Goal: Transaction & Acquisition: Book appointment/travel/reservation

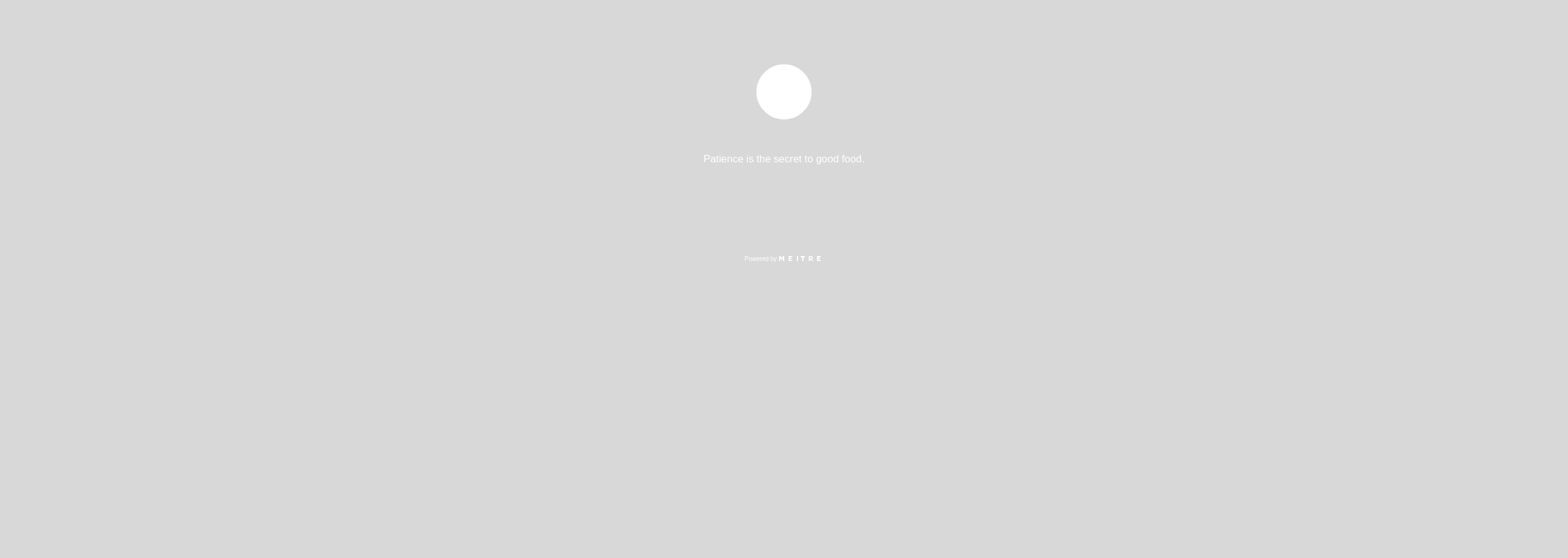
select select "pt"
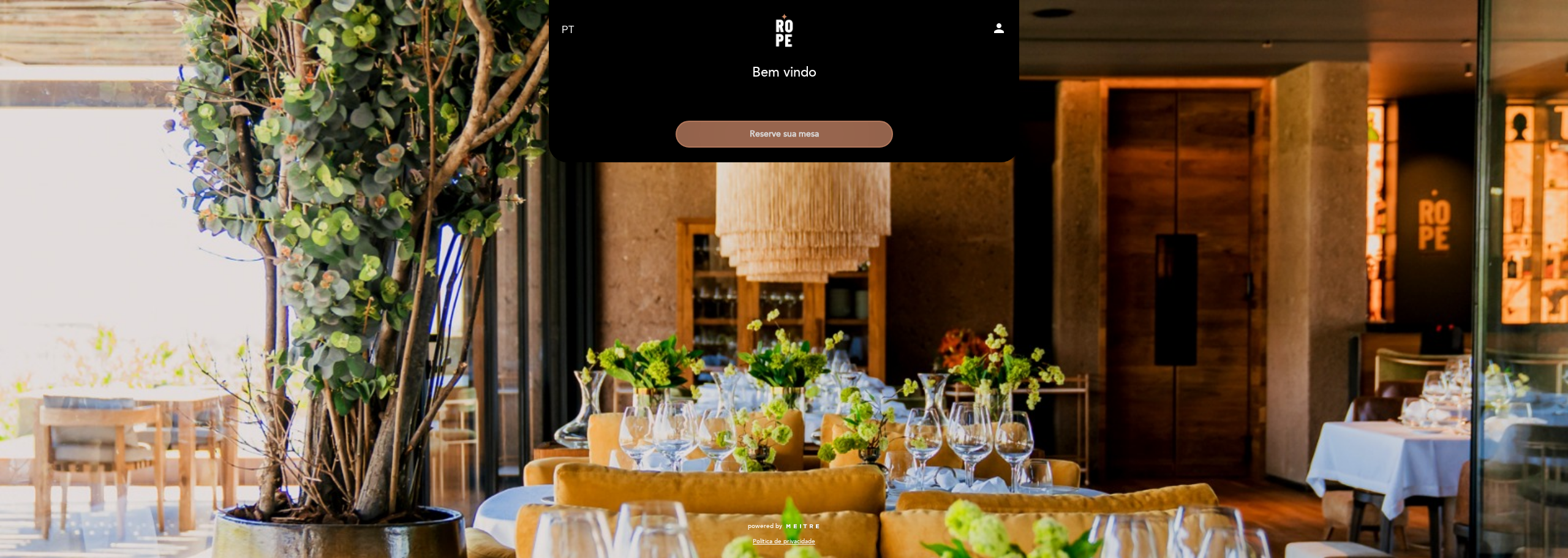
click at [787, 131] on button "Reserve sua mesa" at bounding box center [784, 134] width 217 height 27
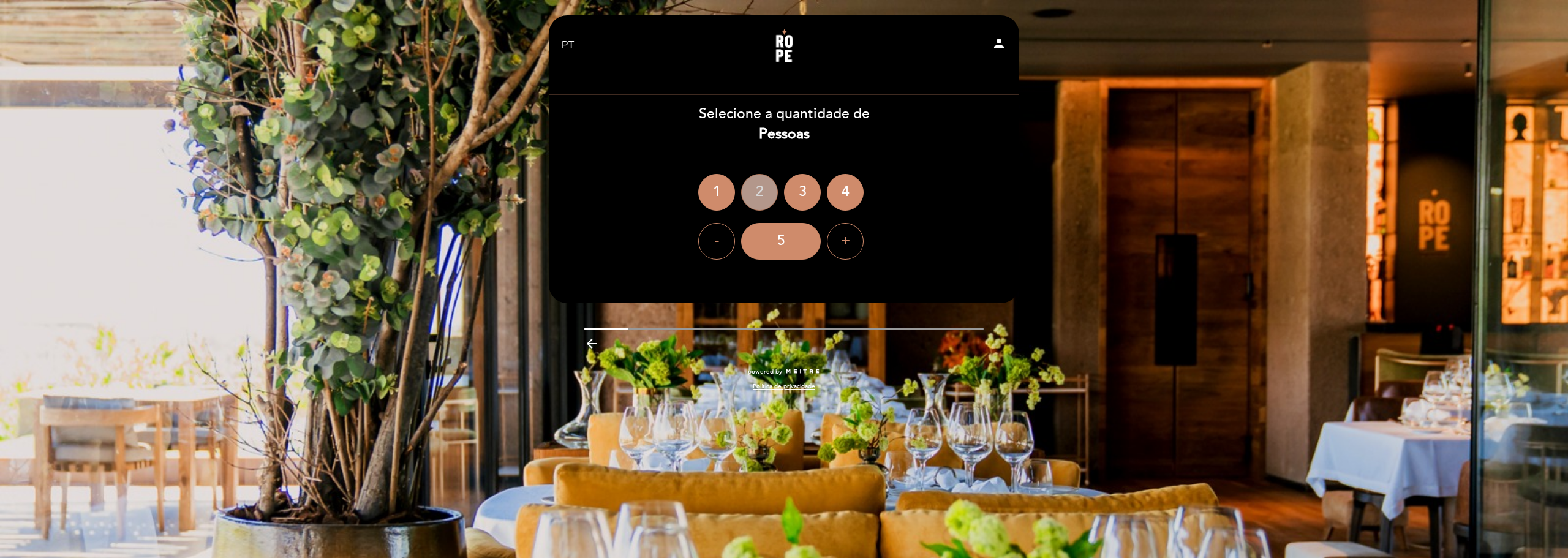
click at [766, 192] on div "2" at bounding box center [759, 192] width 36 height 36
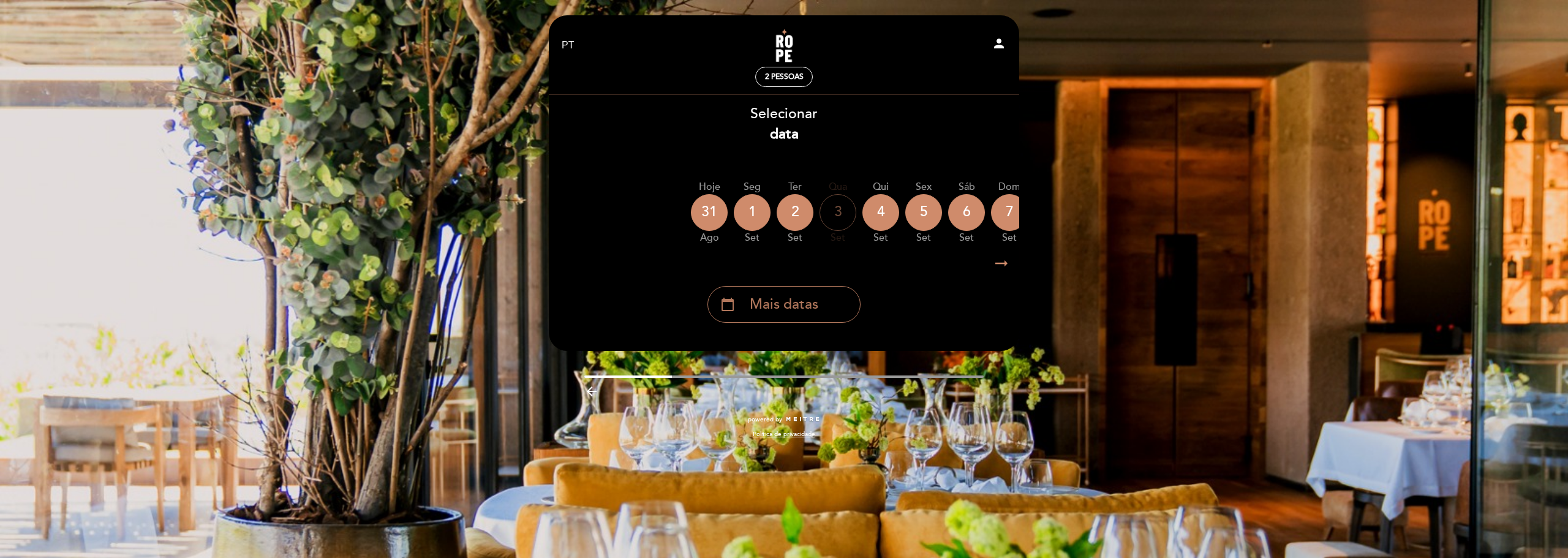
click at [836, 298] on div "calendar_today Mais datas" at bounding box center [784, 304] width 153 height 36
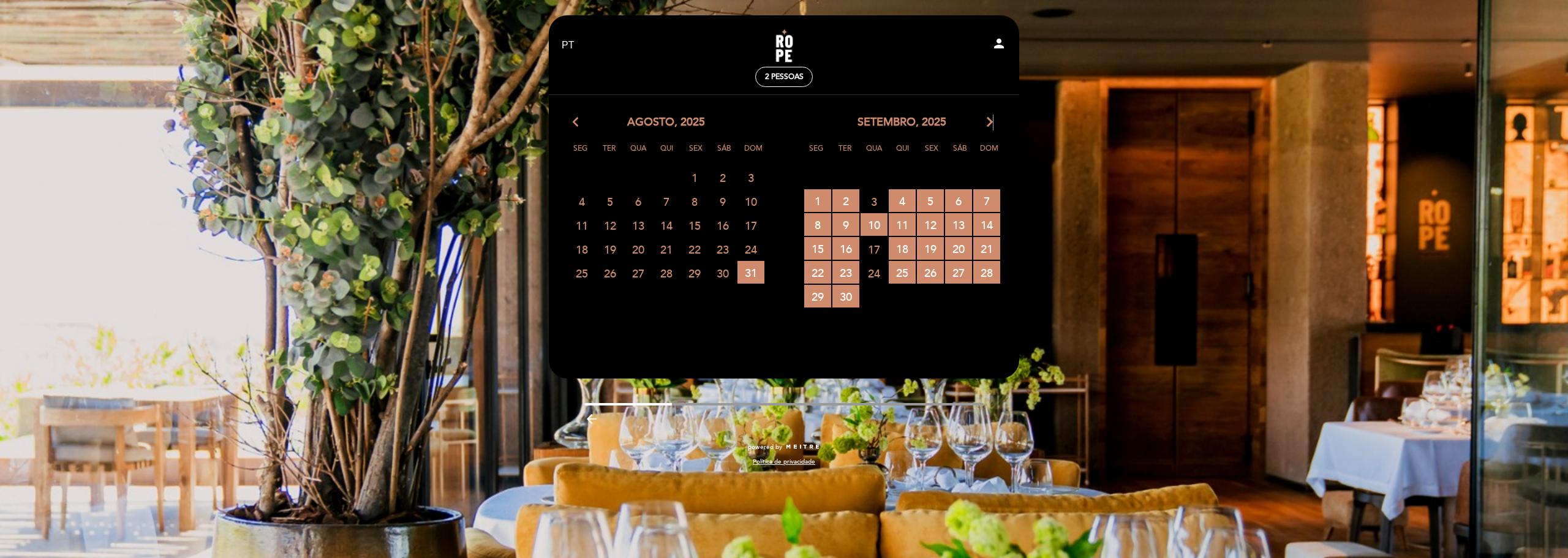
click at [990, 125] on icon "arrow_forward_ios" at bounding box center [990, 122] width 11 height 16
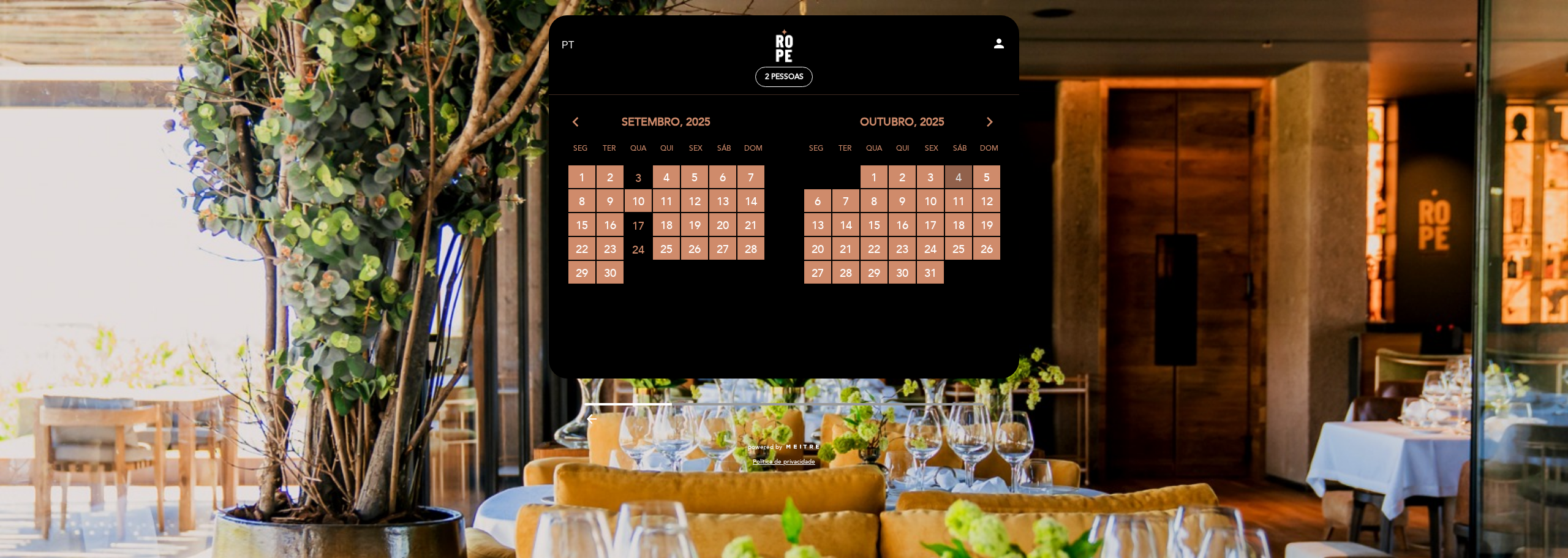
click at [962, 179] on span "4 RESERVAS DISPONÍVEIS" at bounding box center [958, 177] width 27 height 23
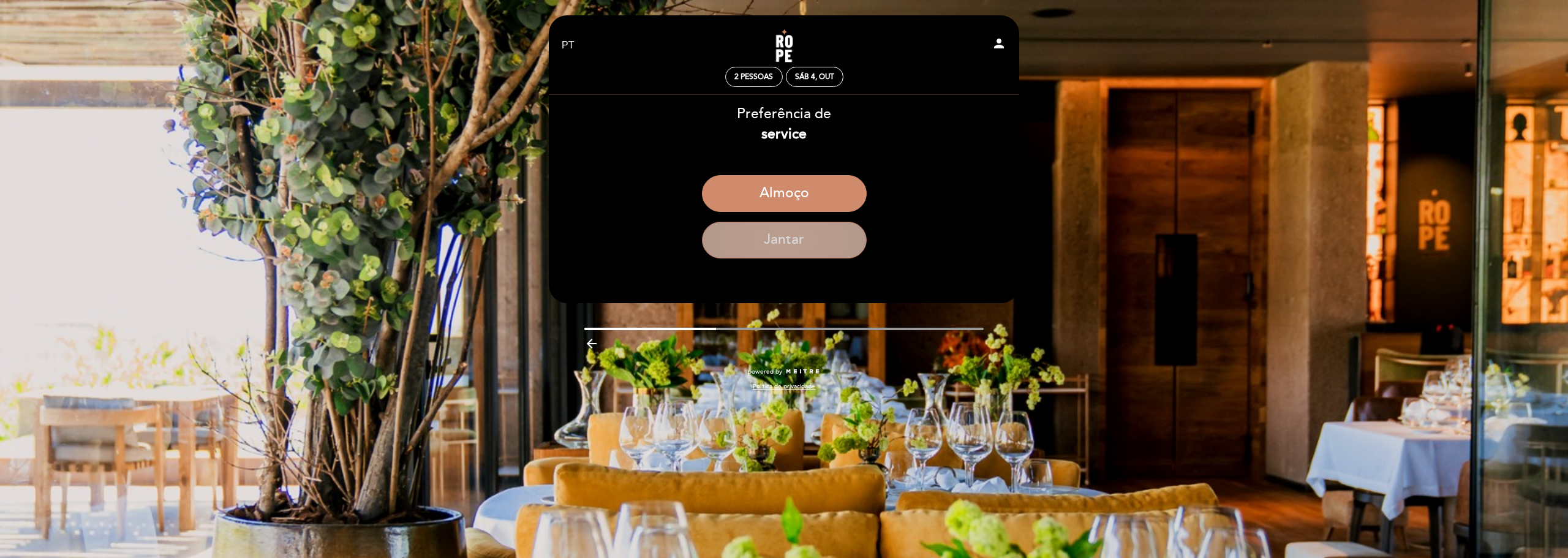
click at [789, 239] on button "Jantar" at bounding box center [784, 240] width 165 height 36
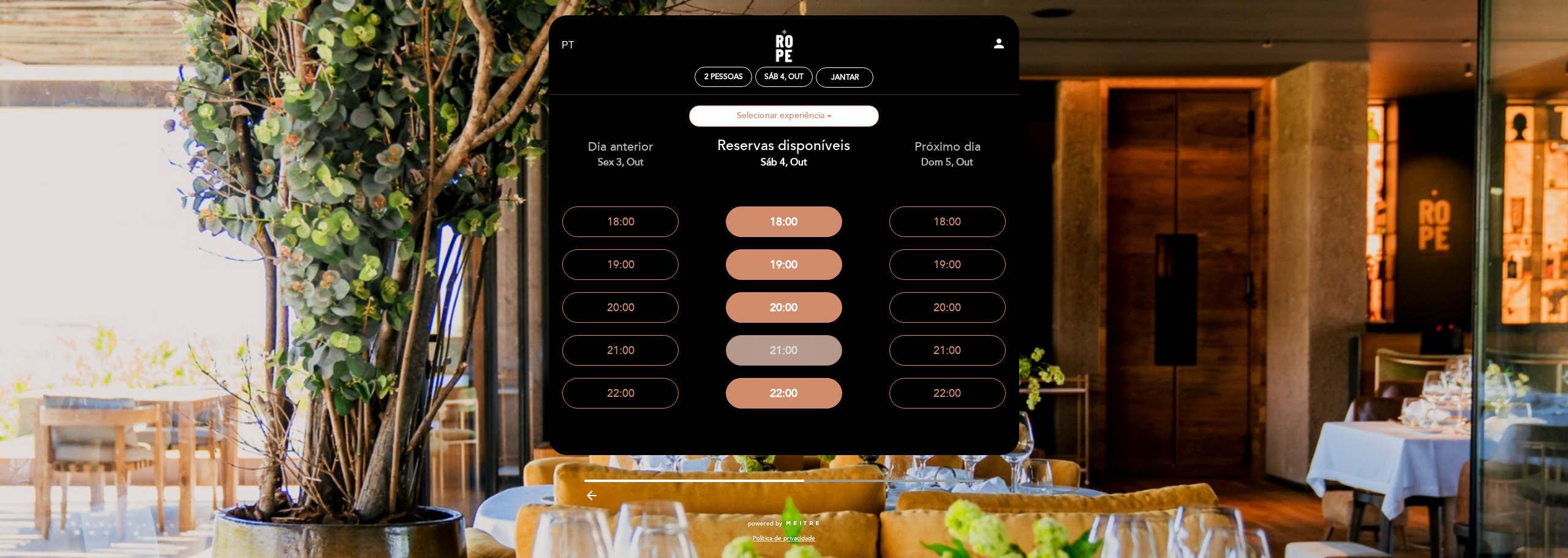
click at [794, 344] on button "21:00" at bounding box center [784, 350] width 116 height 31
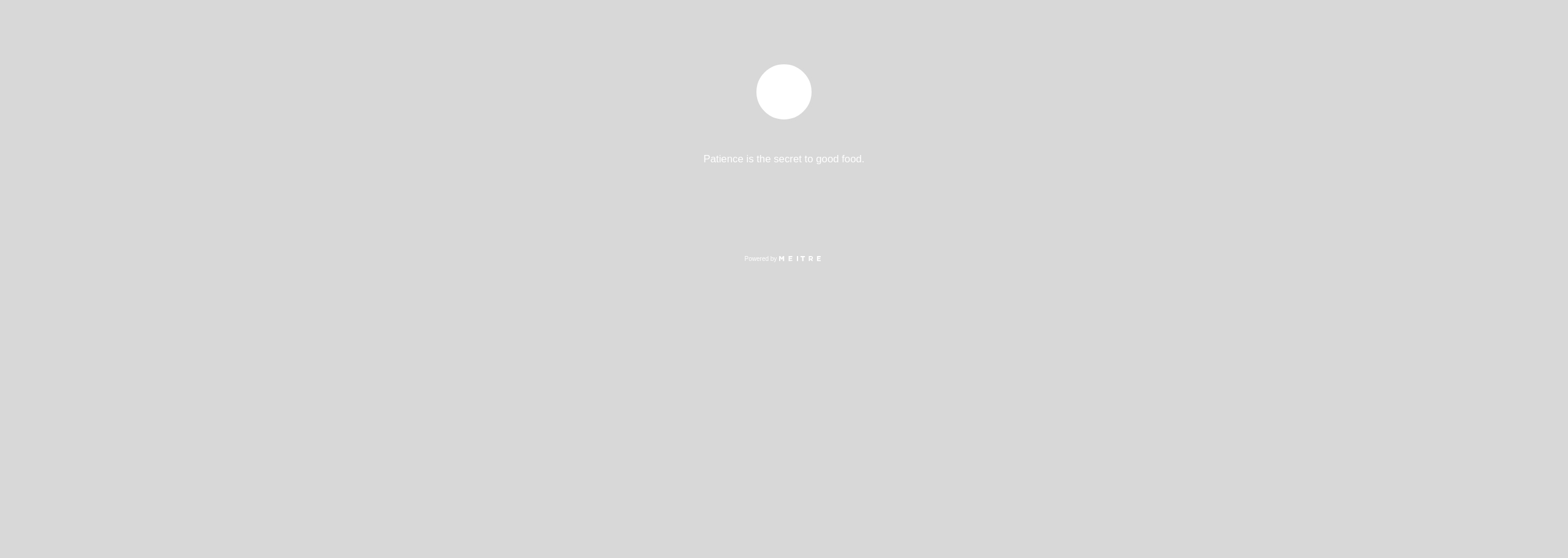
select select "pt"
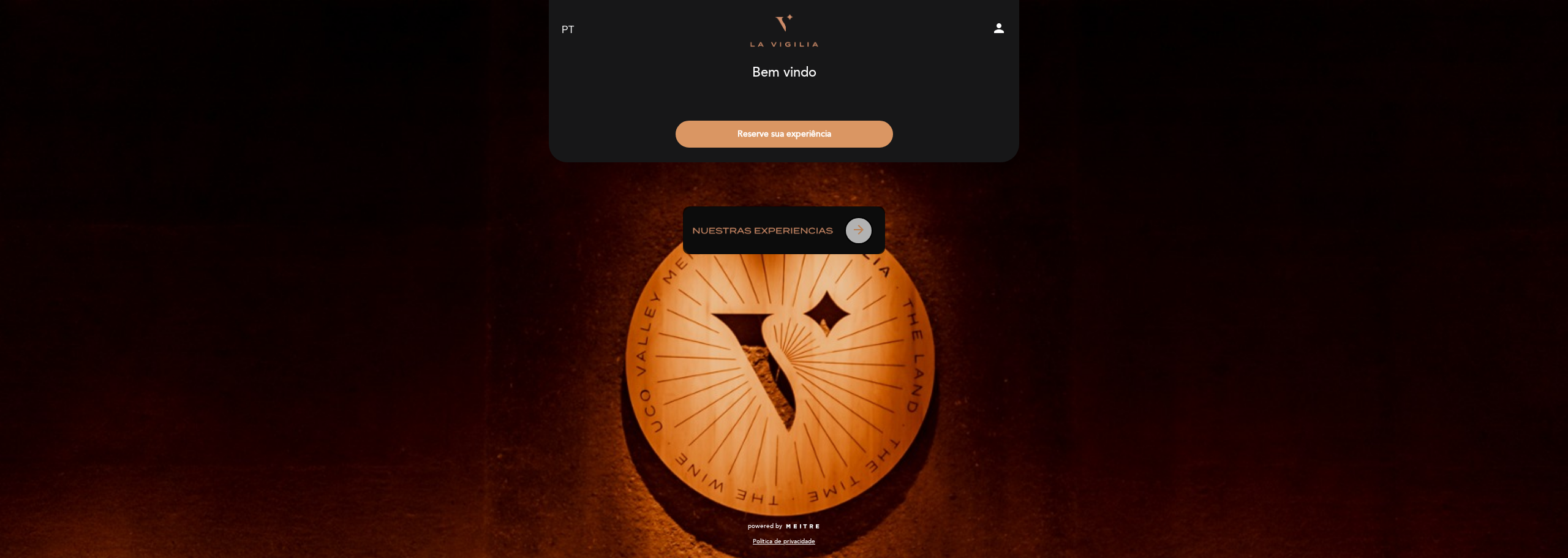
click at [872, 232] on button "arrow_forward" at bounding box center [858, 231] width 28 height 28
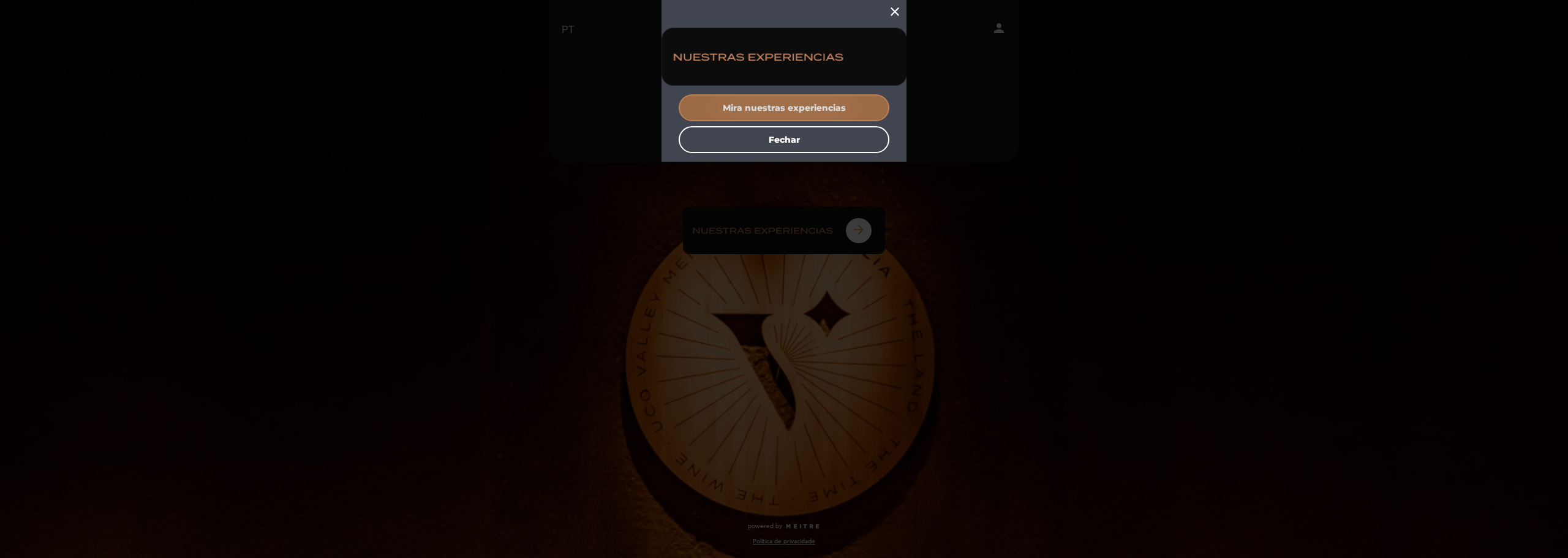
click at [782, 111] on button "Mira nuestras experiencias" at bounding box center [784, 107] width 211 height 27
